Goal: Information Seeking & Learning: Learn about a topic

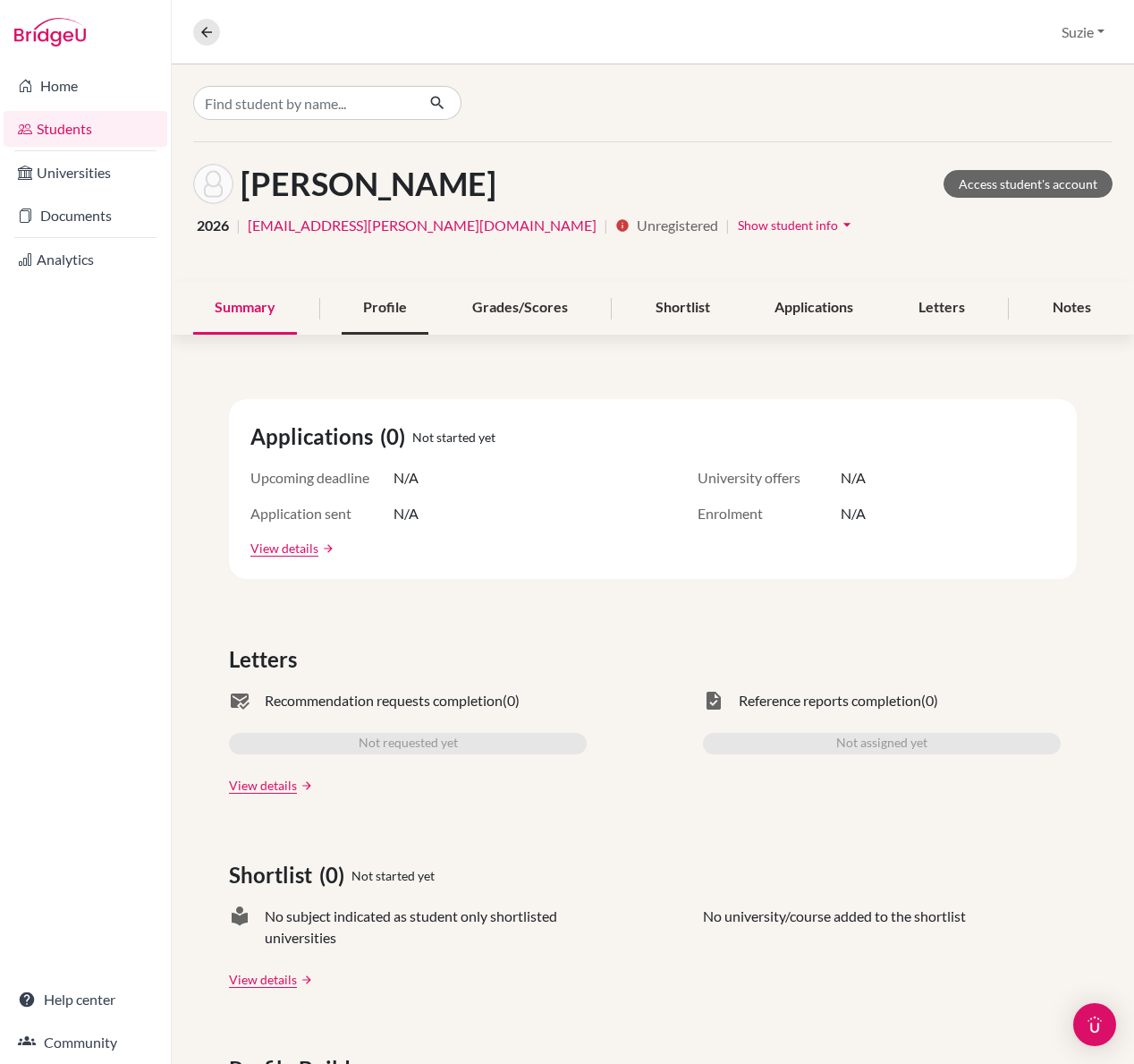
click at [366, 305] on div "Profile" at bounding box center [385, 308] width 87 height 53
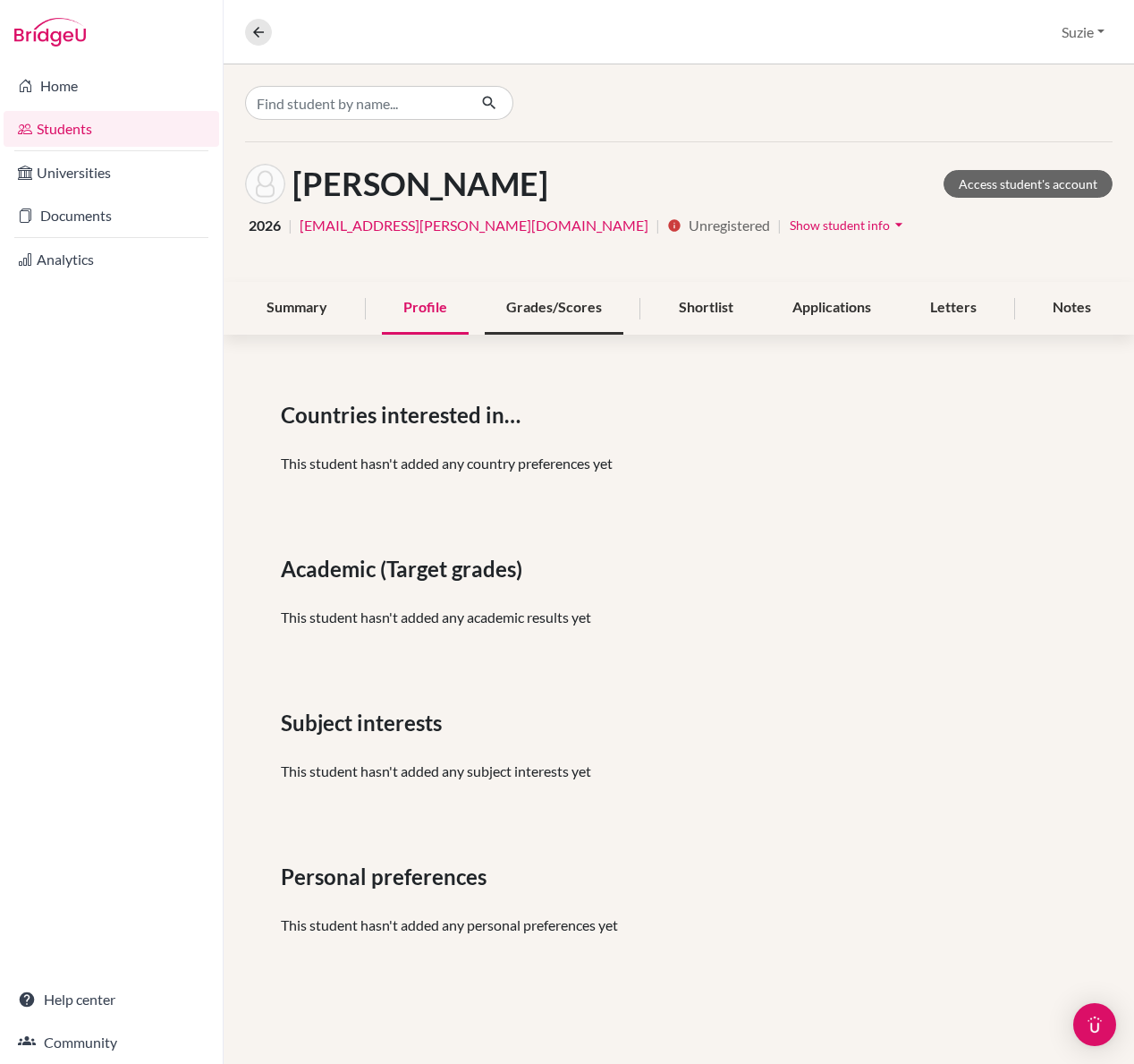
click at [526, 315] on div "Grades/Scores" at bounding box center [554, 308] width 139 height 53
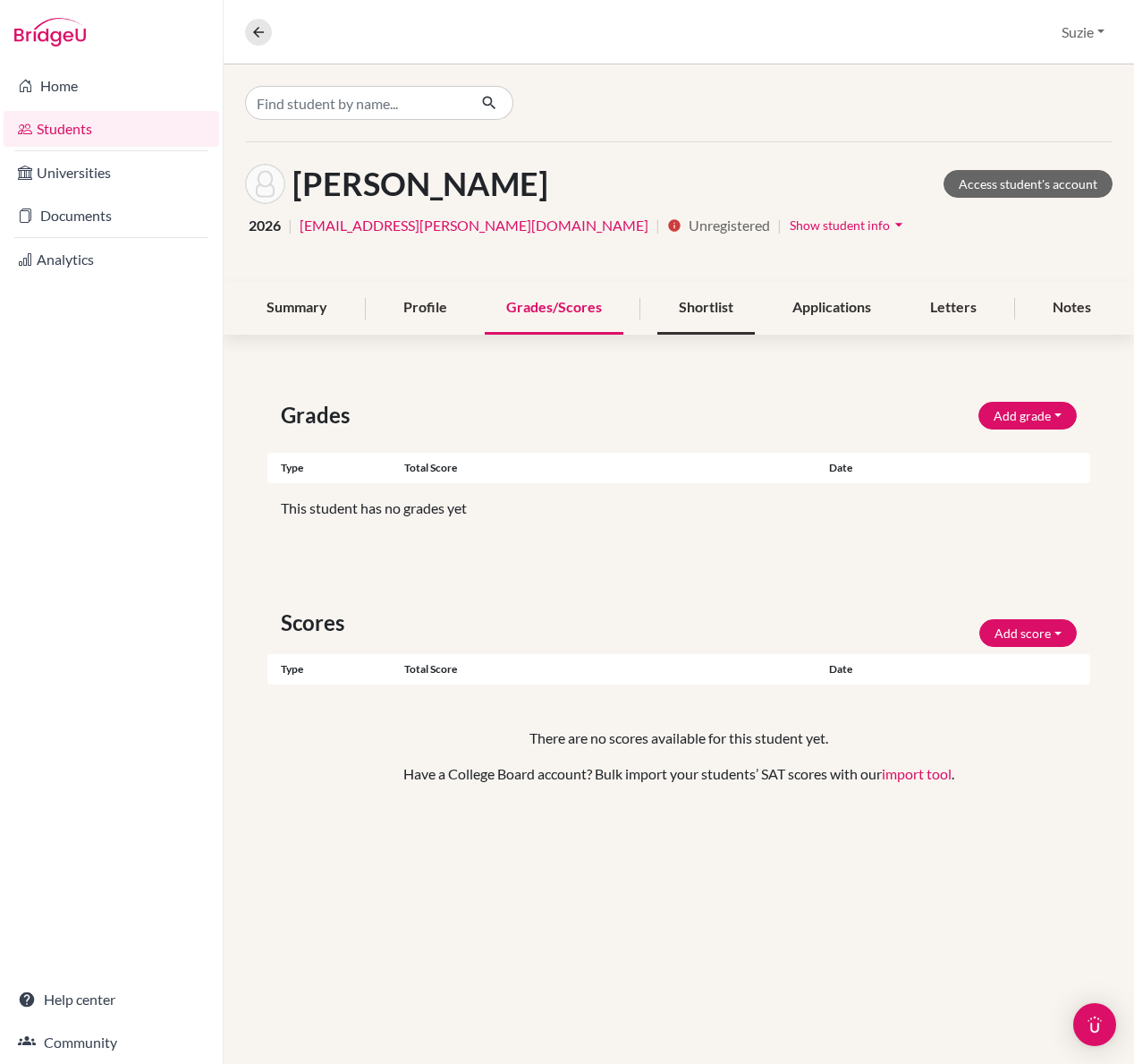
click at [707, 317] on div "Shortlist" at bounding box center [706, 308] width 97 height 53
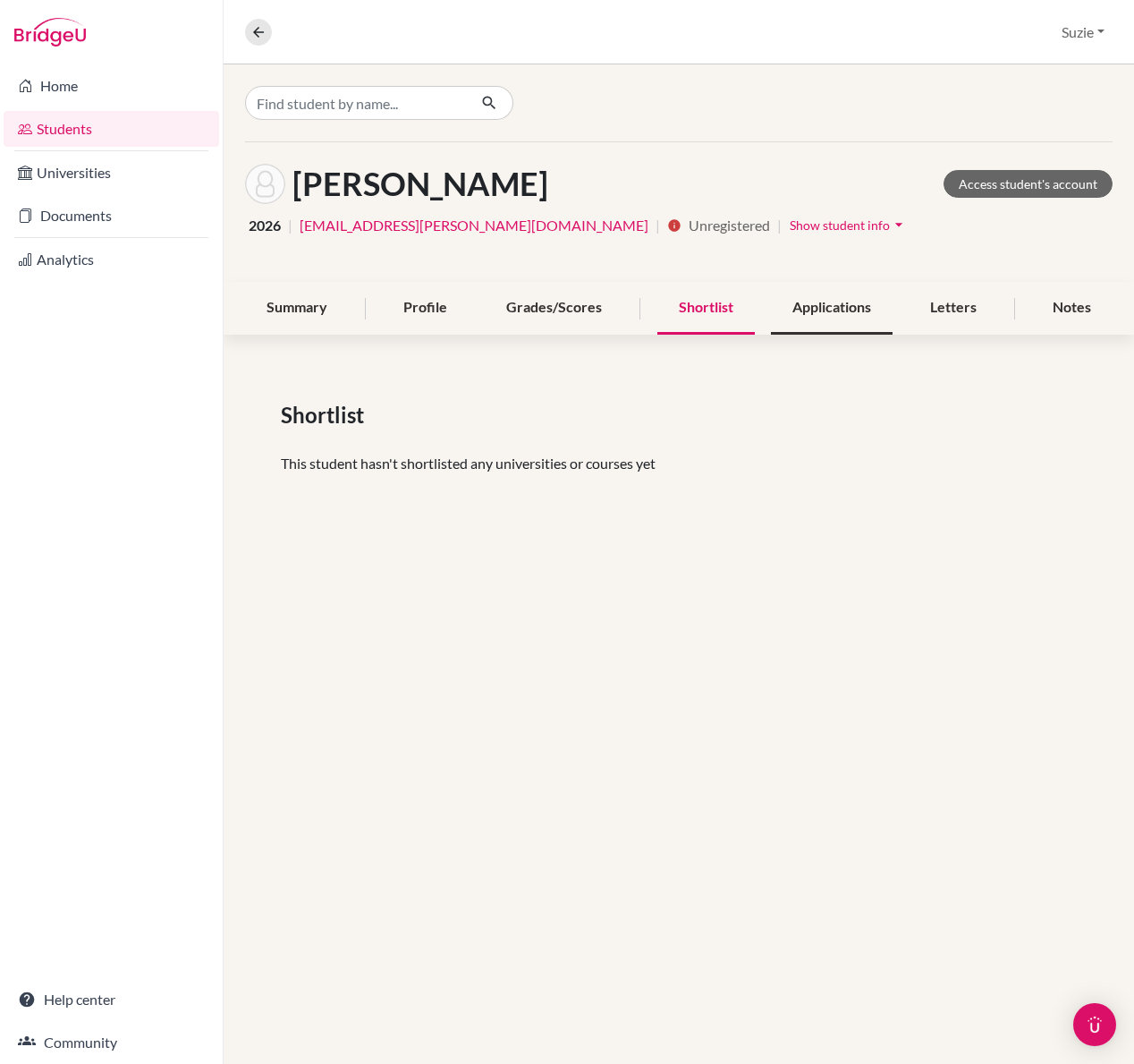
click at [844, 314] on div "Applications" at bounding box center [831, 308] width 122 height 53
click at [948, 305] on div "Letters" at bounding box center [953, 308] width 90 height 53
click at [1065, 308] on div "Notes" at bounding box center [1073, 308] width 81 height 53
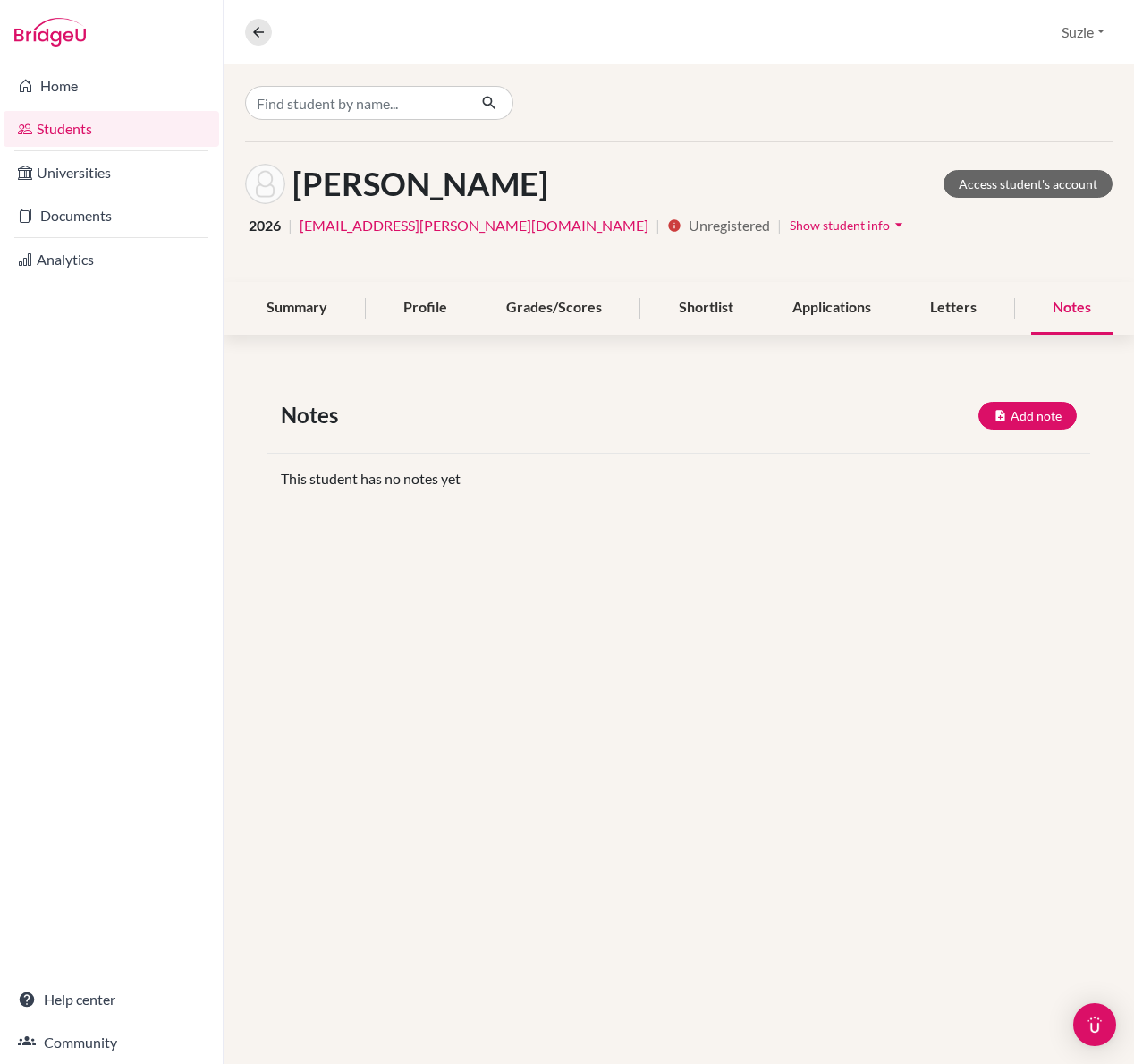
click at [790, 223] on span "Show student info" at bounding box center [840, 225] width 100 height 15
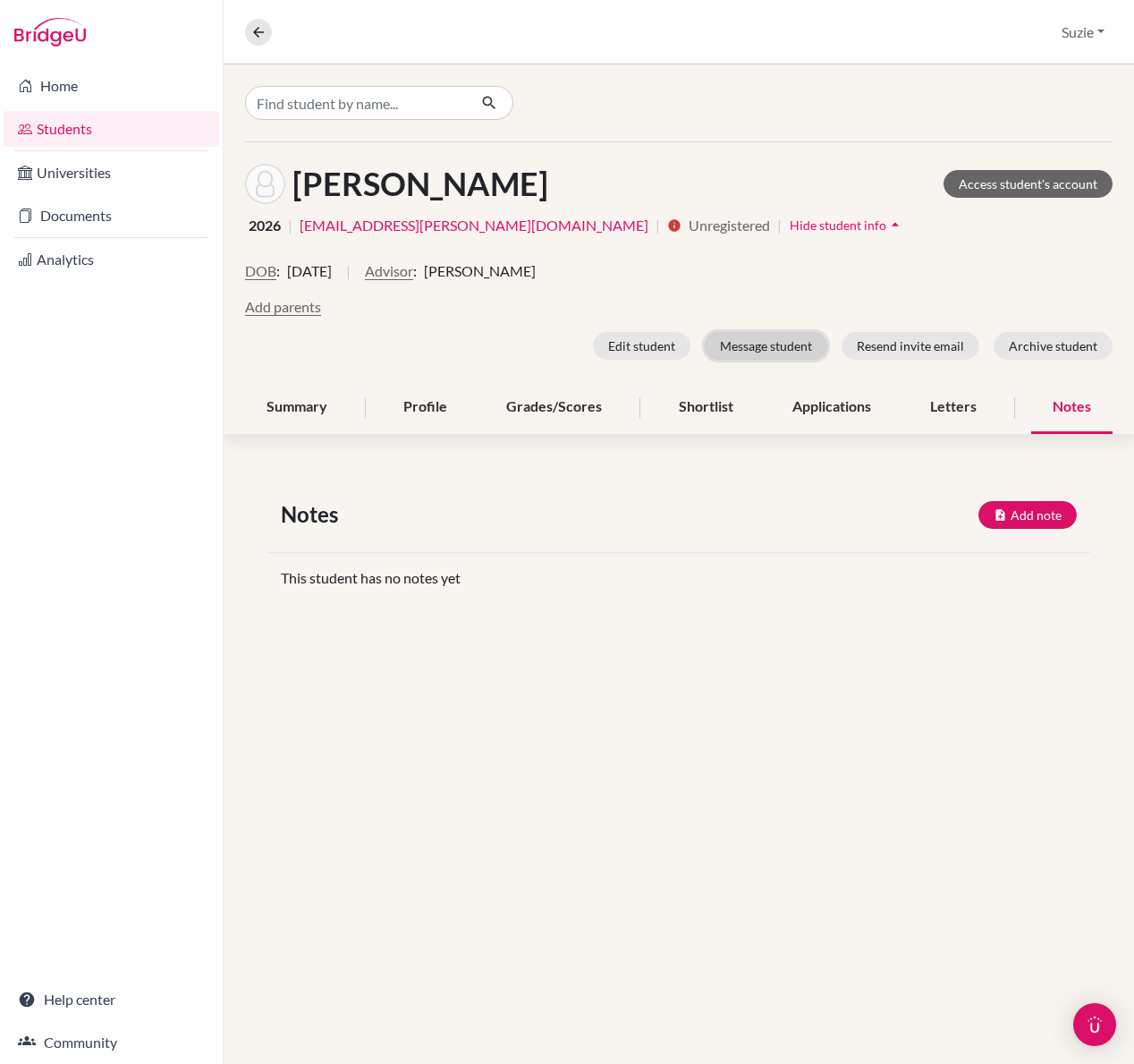
click at [782, 351] on button "Message student" at bounding box center [766, 345] width 123 height 27
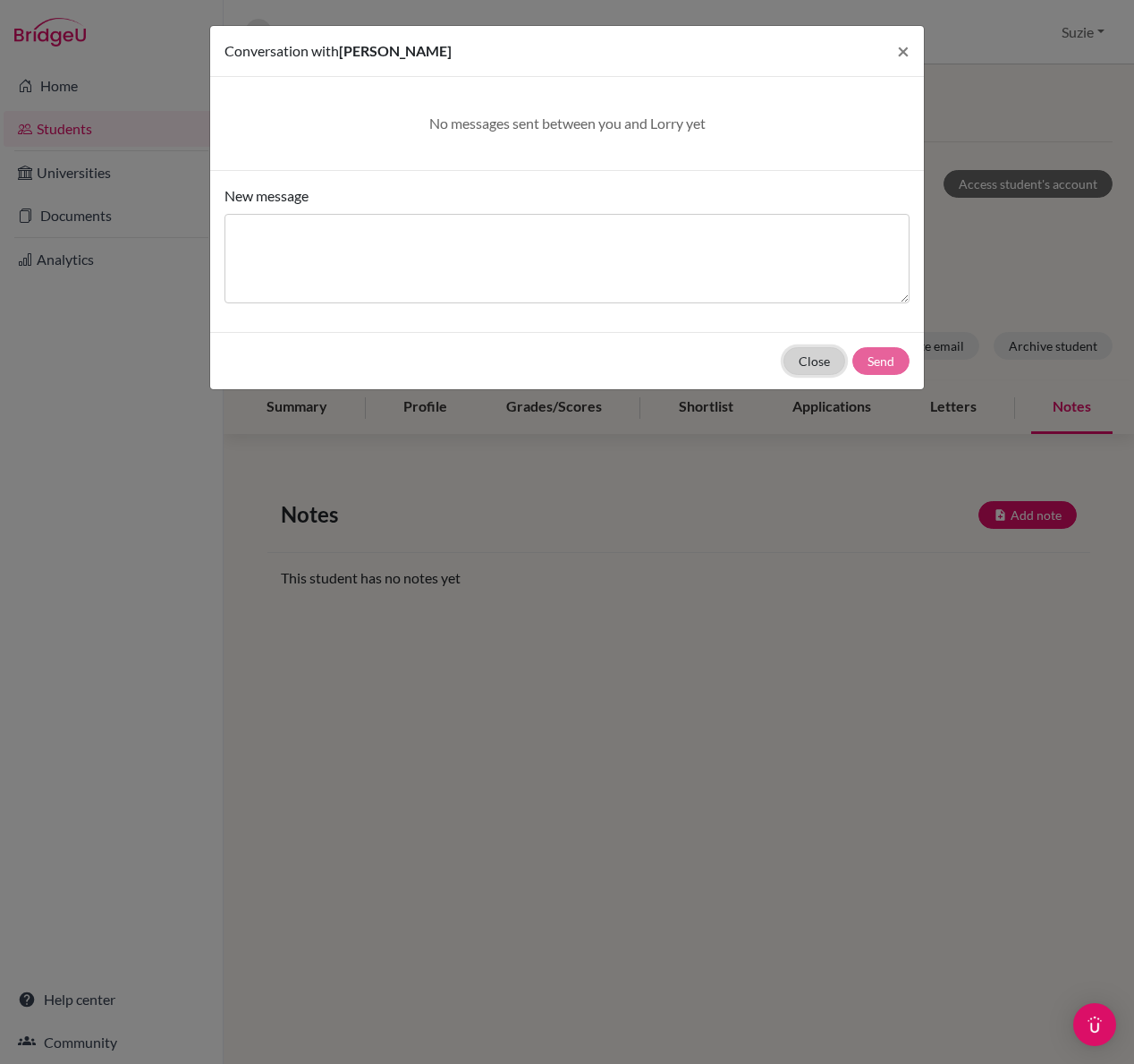
click at [807, 364] on button "Close" at bounding box center [814, 360] width 61 height 27
